Goal: Obtain resource: Download file/media

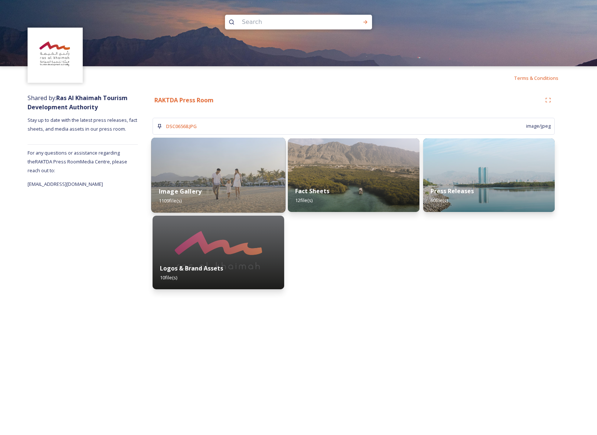
click at [223, 196] on div "Image Gallery 1109 file(s)" at bounding box center [218, 195] width 134 height 33
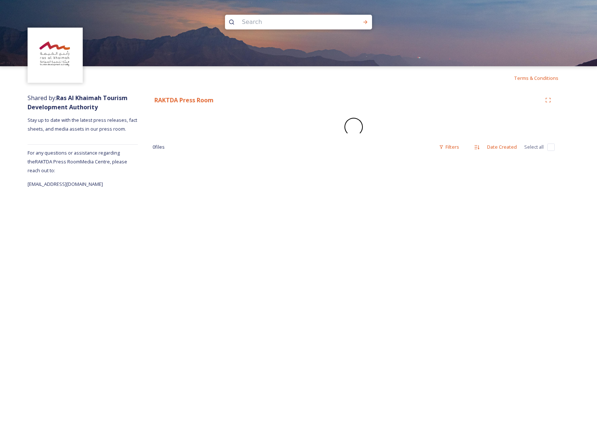
click at [193, 192] on div "Terms & Conditions Shared by: Ras Al Khaimah Tourism Development Authority Stay…" at bounding box center [298, 217] width 597 height 435
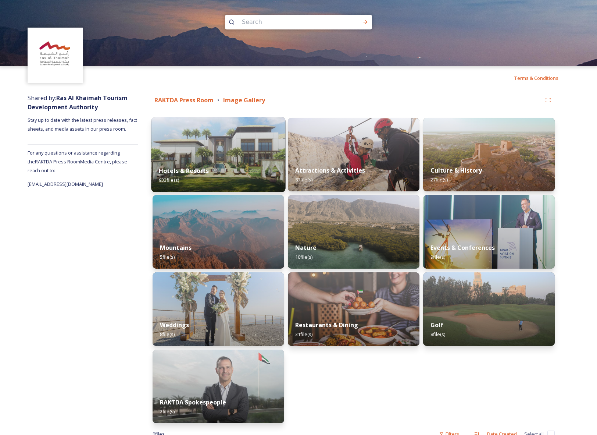
click at [172, 151] on img at bounding box center [218, 154] width 134 height 75
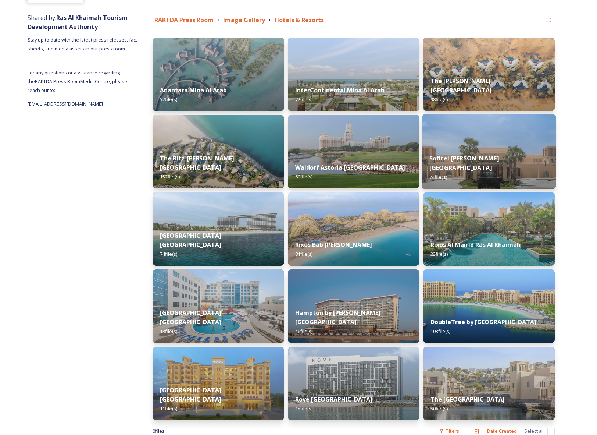
scroll to position [100, 0]
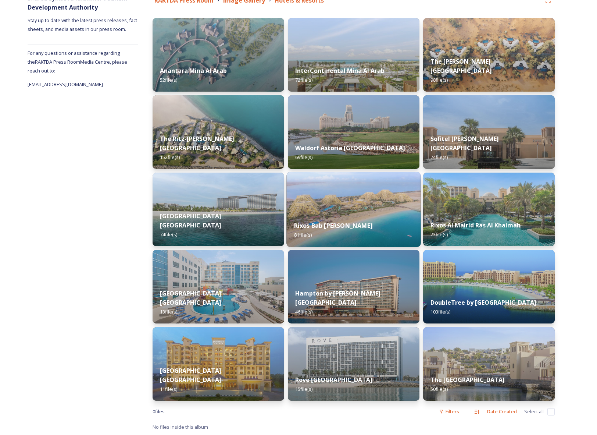
click at [325, 224] on strong "Rixos Bab Al Bahr" at bounding box center [333, 225] width 78 height 8
